Goal: Navigation & Orientation: Find specific page/section

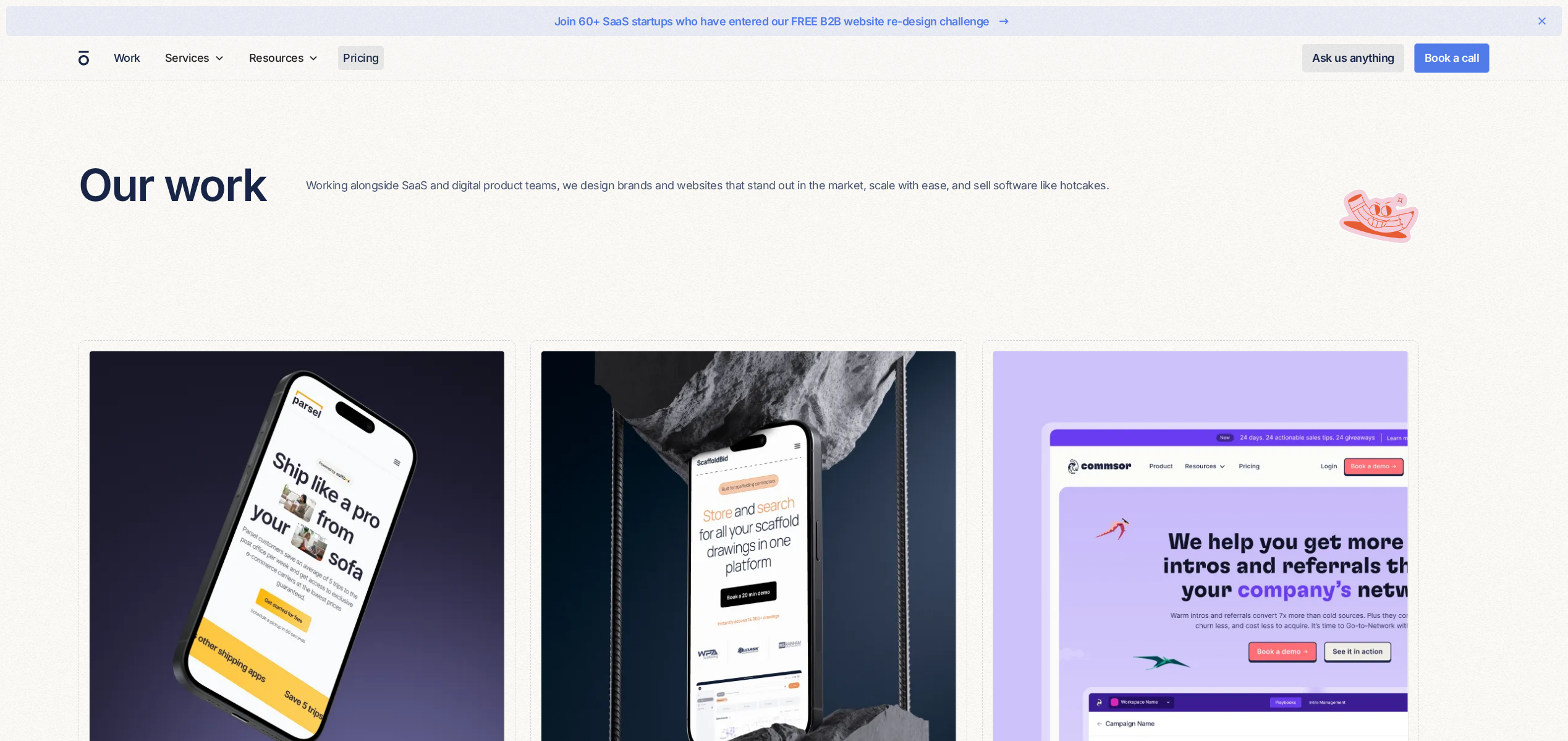
click at [353, 60] on link "Pricing" at bounding box center [361, 57] width 45 height 24
click at [85, 62] on img "home" at bounding box center [83, 58] width 13 height 18
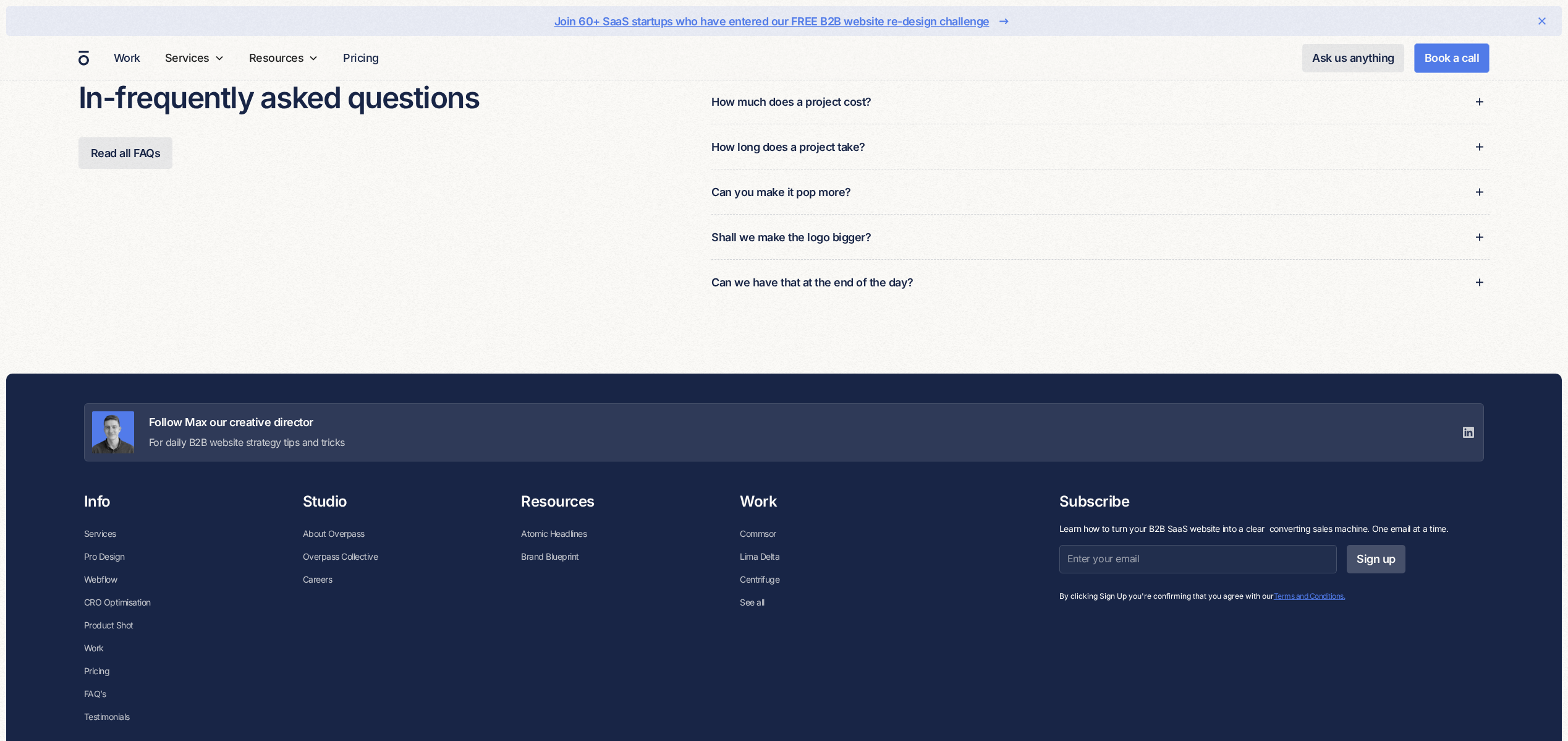
scroll to position [4540, 0]
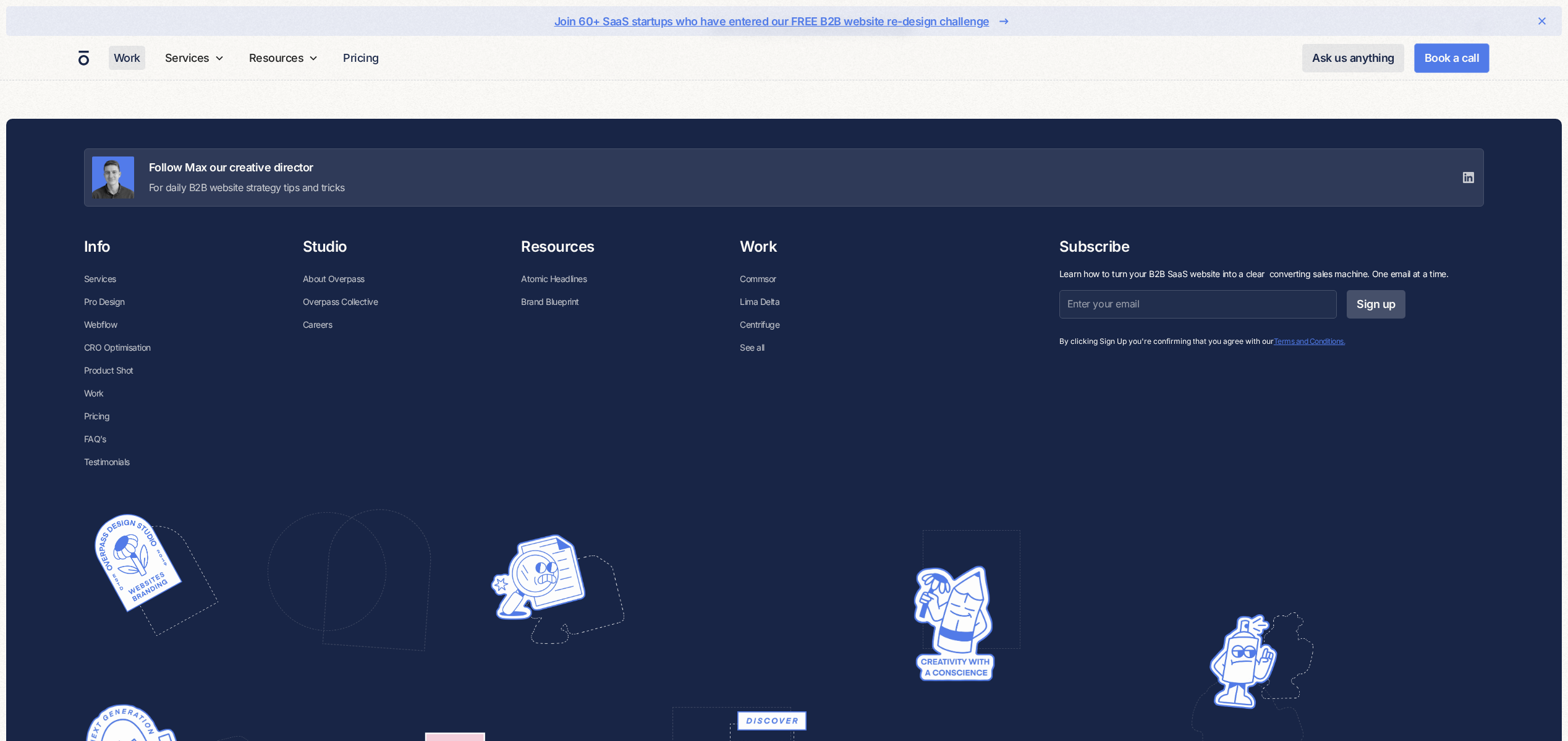
click at [130, 62] on link "Work" at bounding box center [126, 57] width 36 height 24
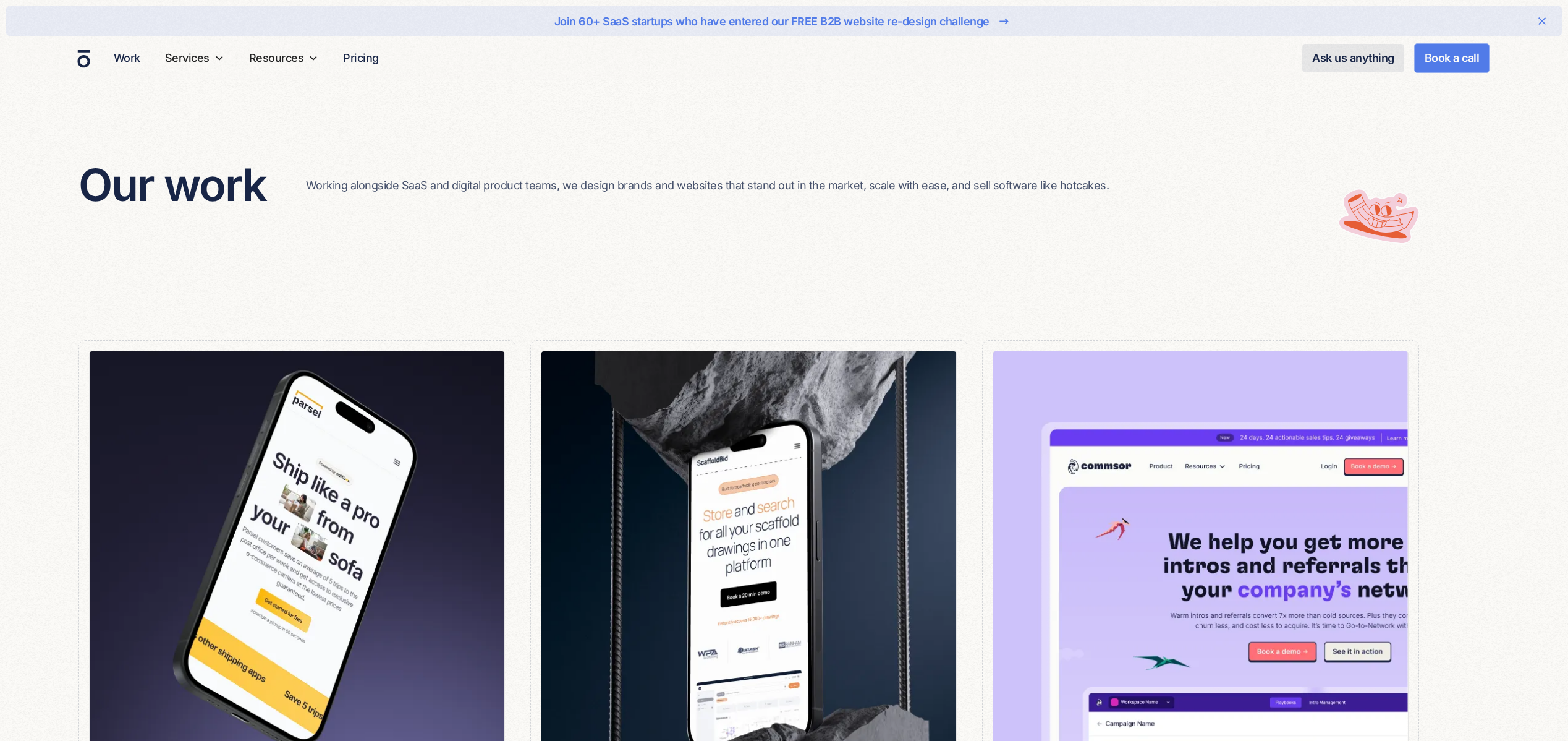
click at [78, 58] on img "home" at bounding box center [83, 58] width 13 height 18
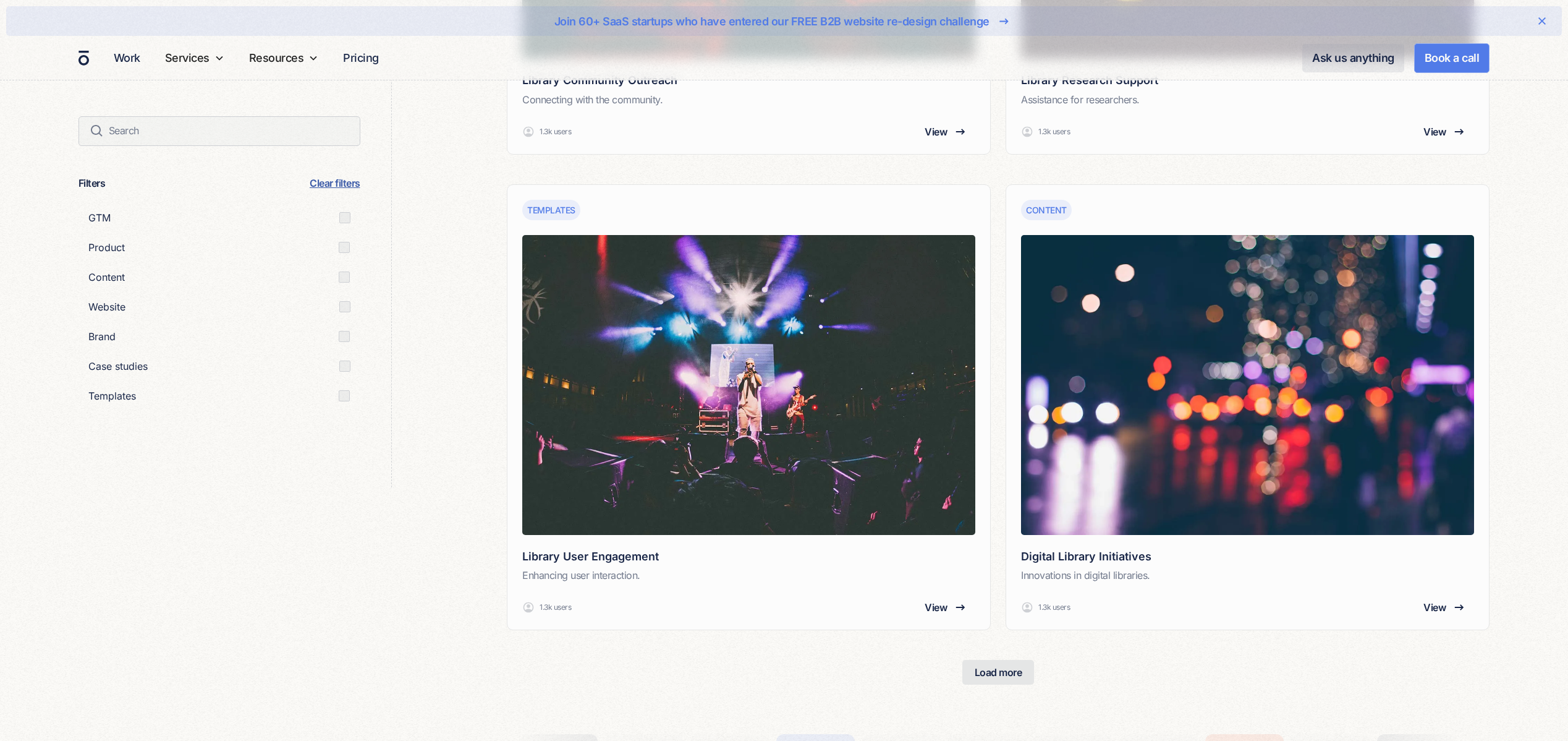
scroll to position [2004, 0]
